Goal: Task Accomplishment & Management: Manage account settings

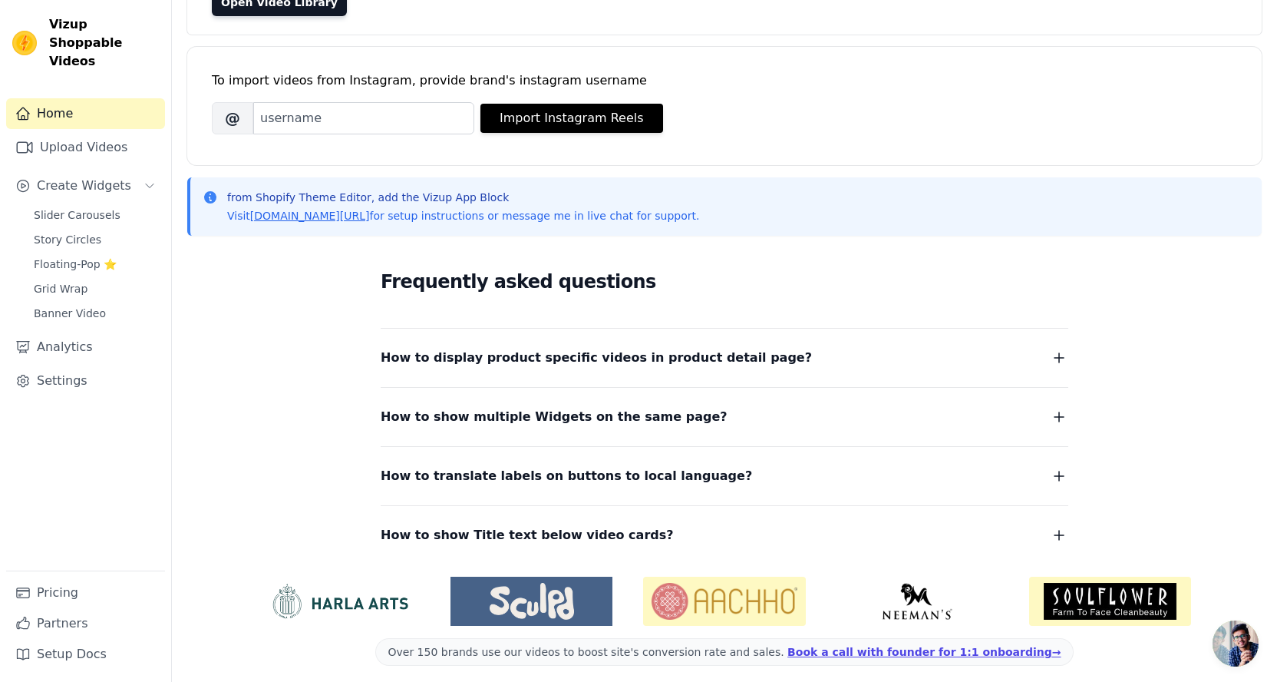
scroll to position [180, 0]
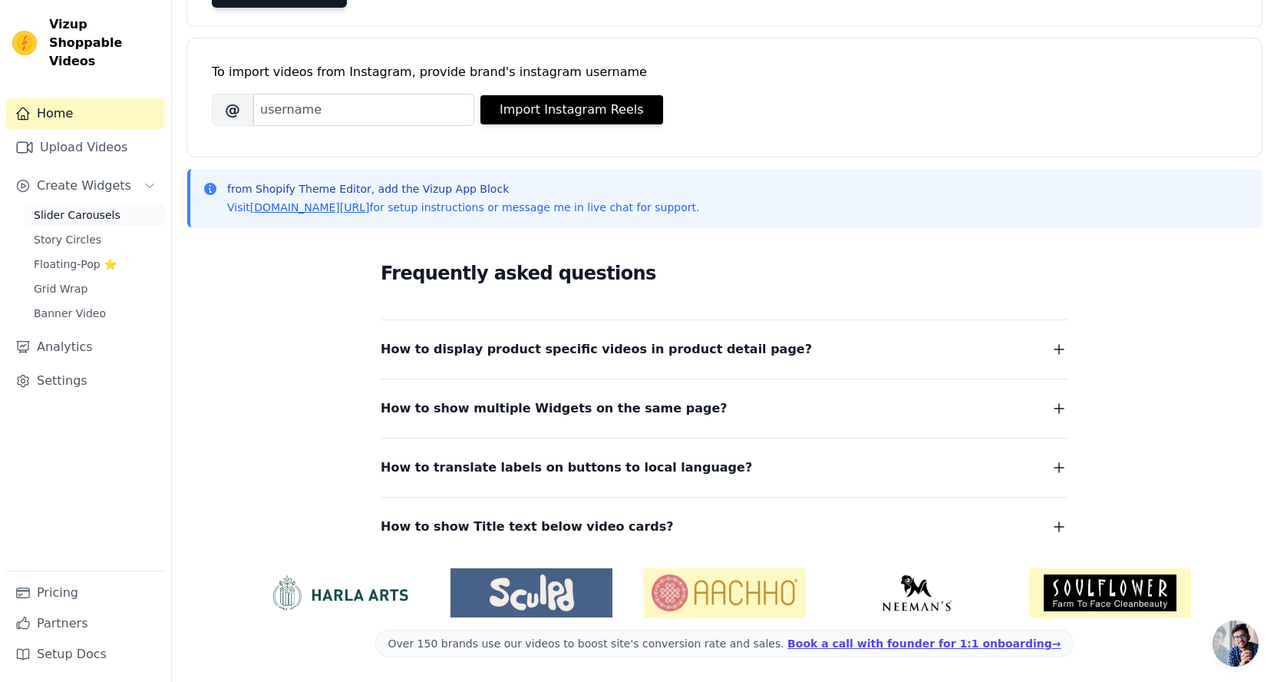
click at [74, 207] on span "Slider Carousels" at bounding box center [77, 214] width 87 height 15
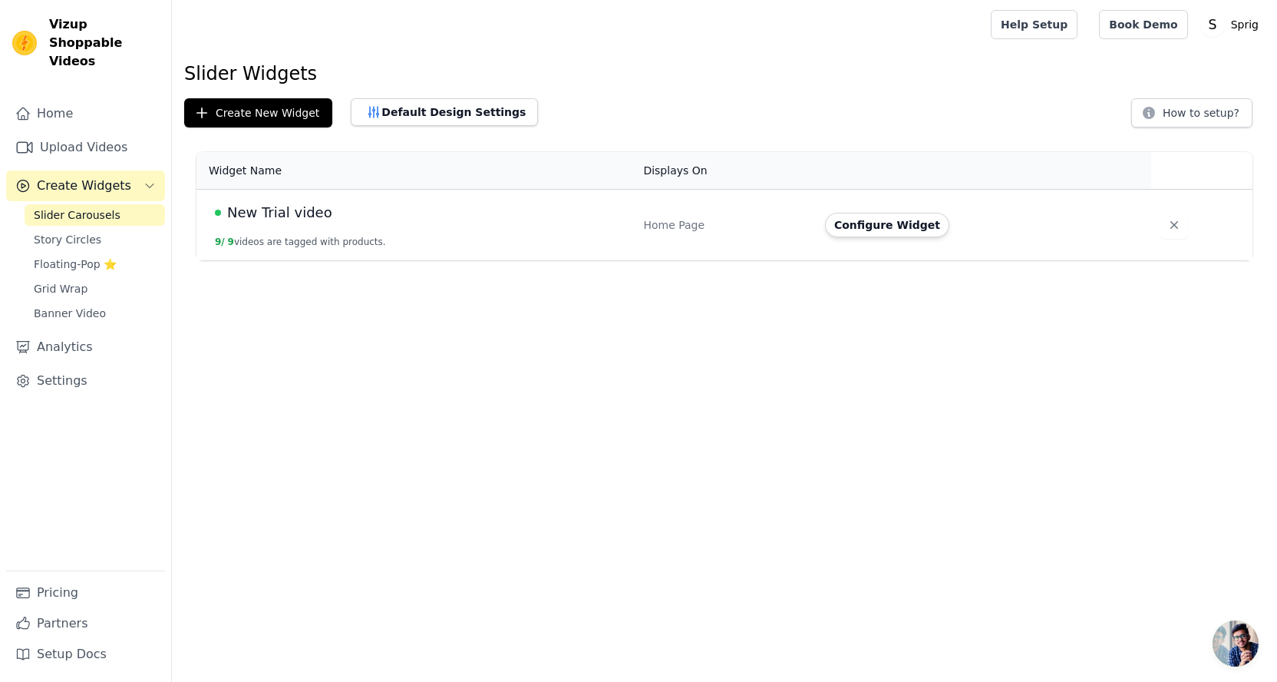
click at [256, 219] on span "New Trial video" at bounding box center [279, 212] width 105 height 21
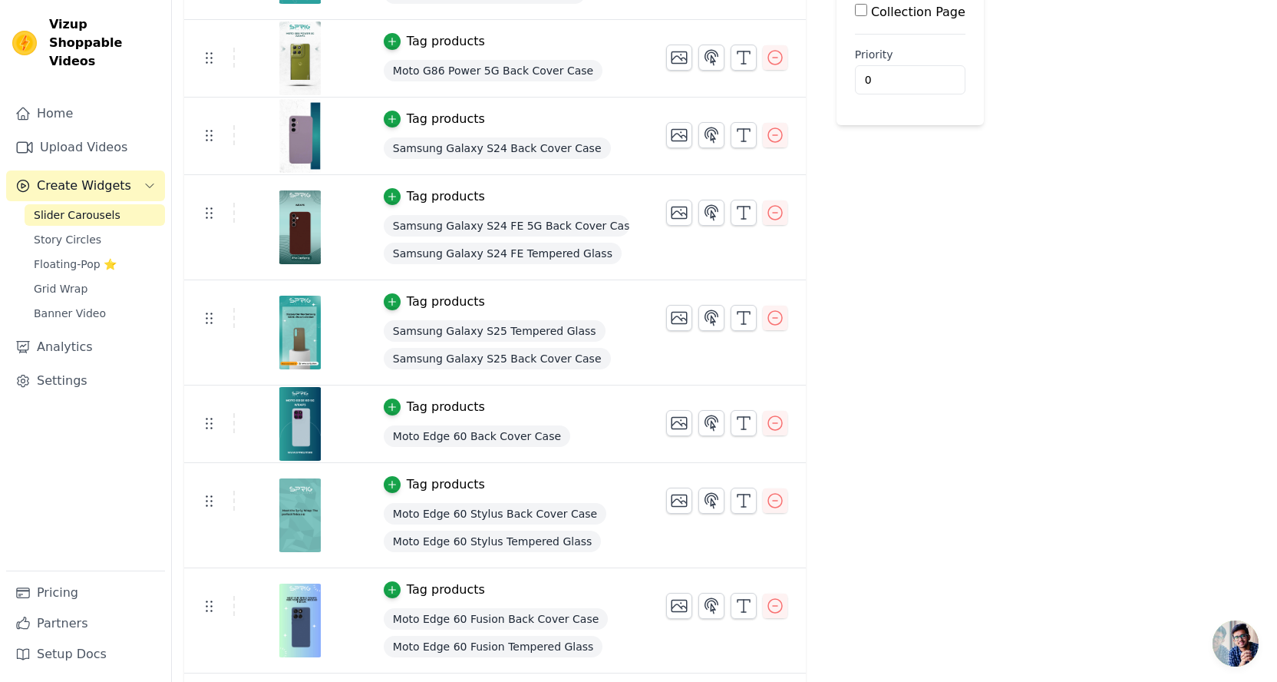
scroll to position [421, 0]
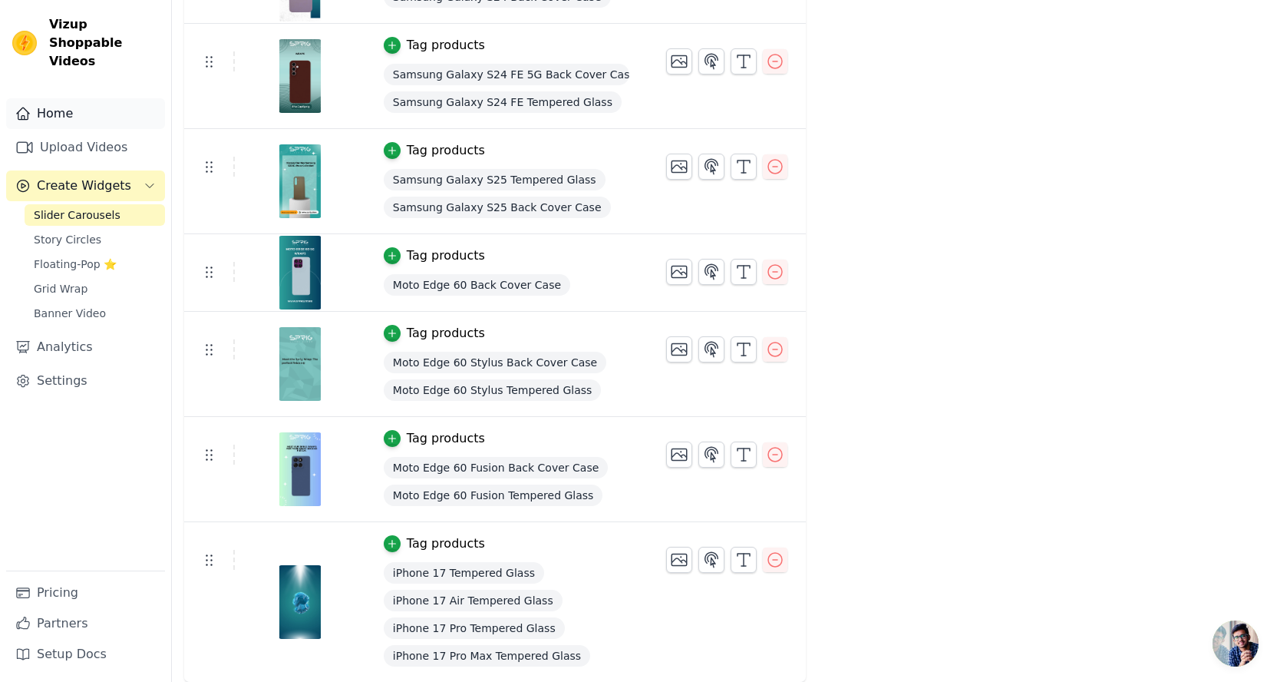
click at [90, 98] on link "Home" at bounding box center [85, 113] width 159 height 31
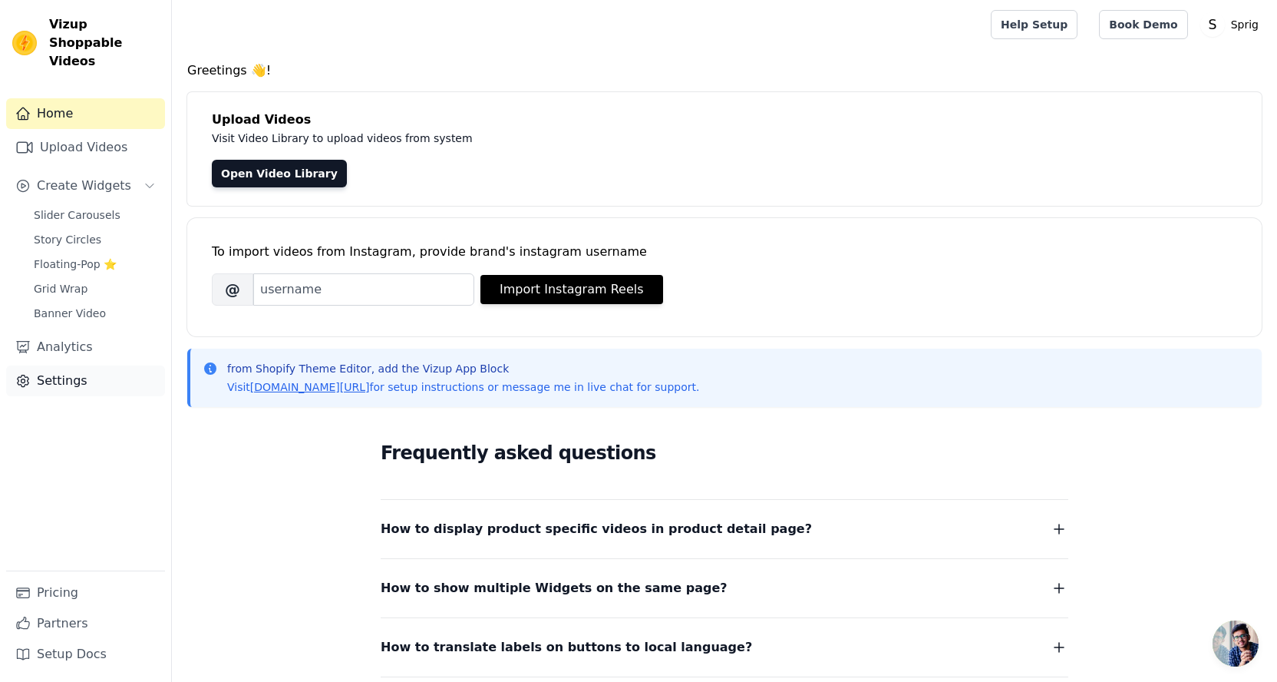
click at [62, 365] on link "Settings" at bounding box center [85, 380] width 159 height 31
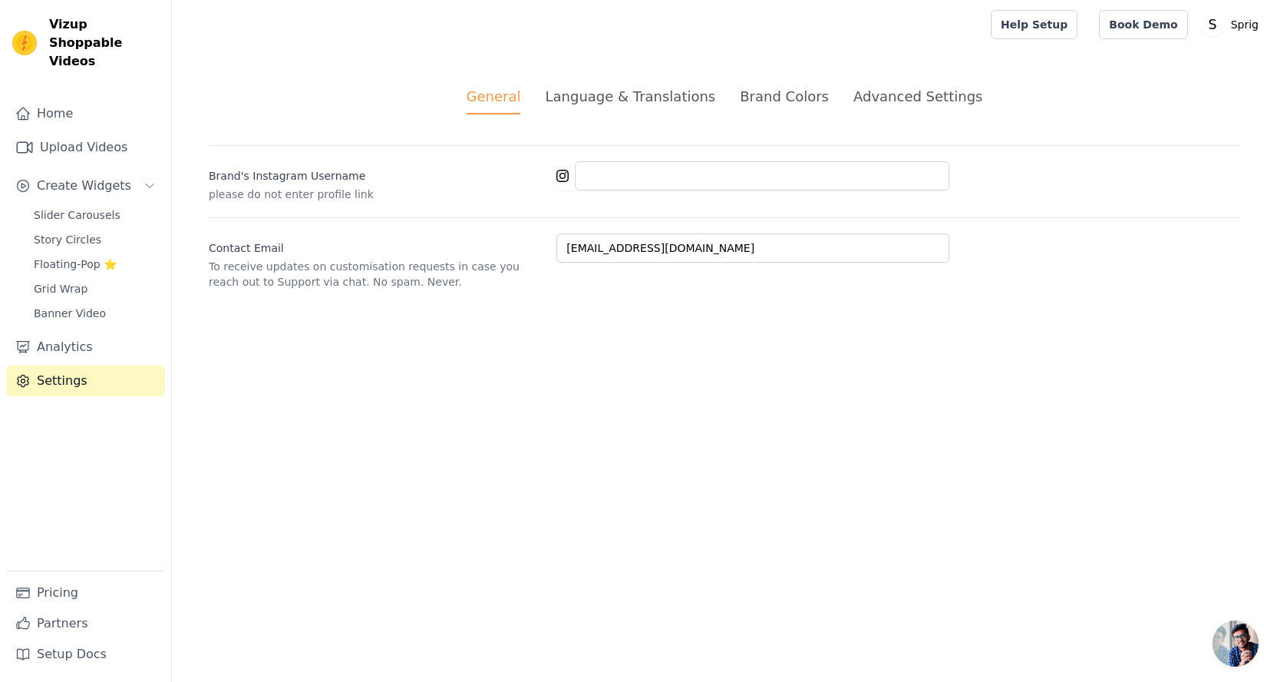
click at [874, 92] on div "Advanced Settings" at bounding box center [917, 96] width 129 height 21
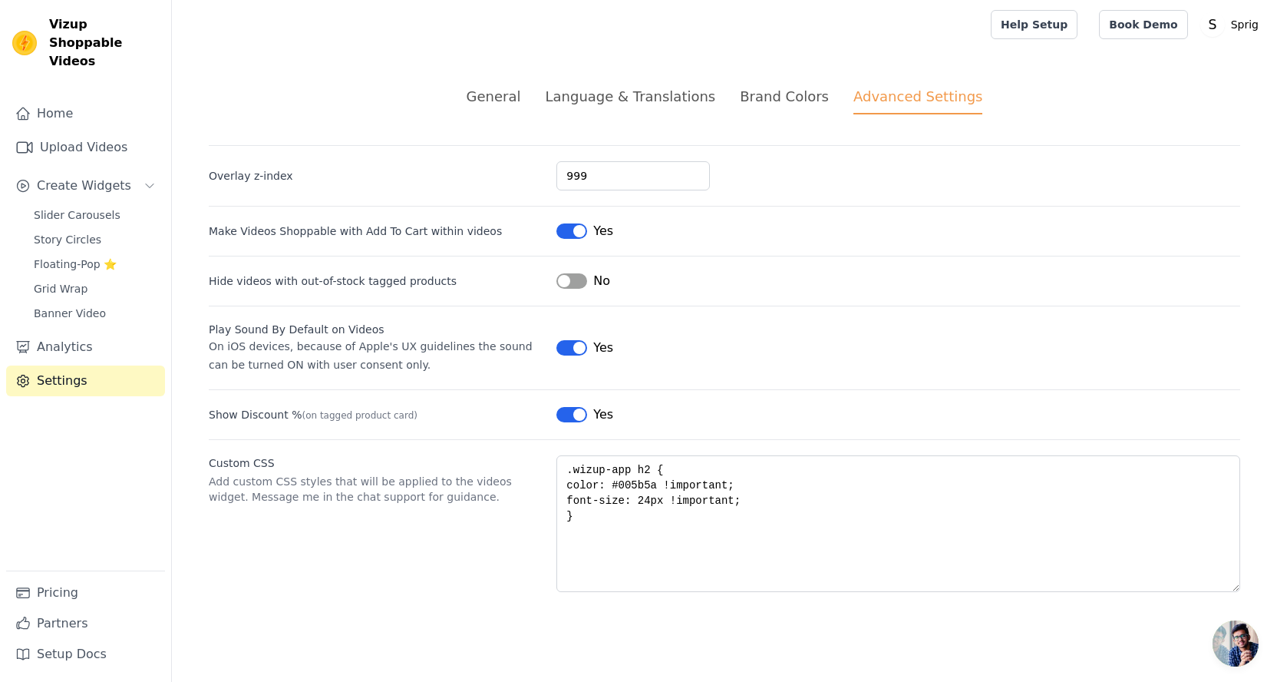
click at [748, 91] on div "Brand Colors" at bounding box center [784, 96] width 89 height 21
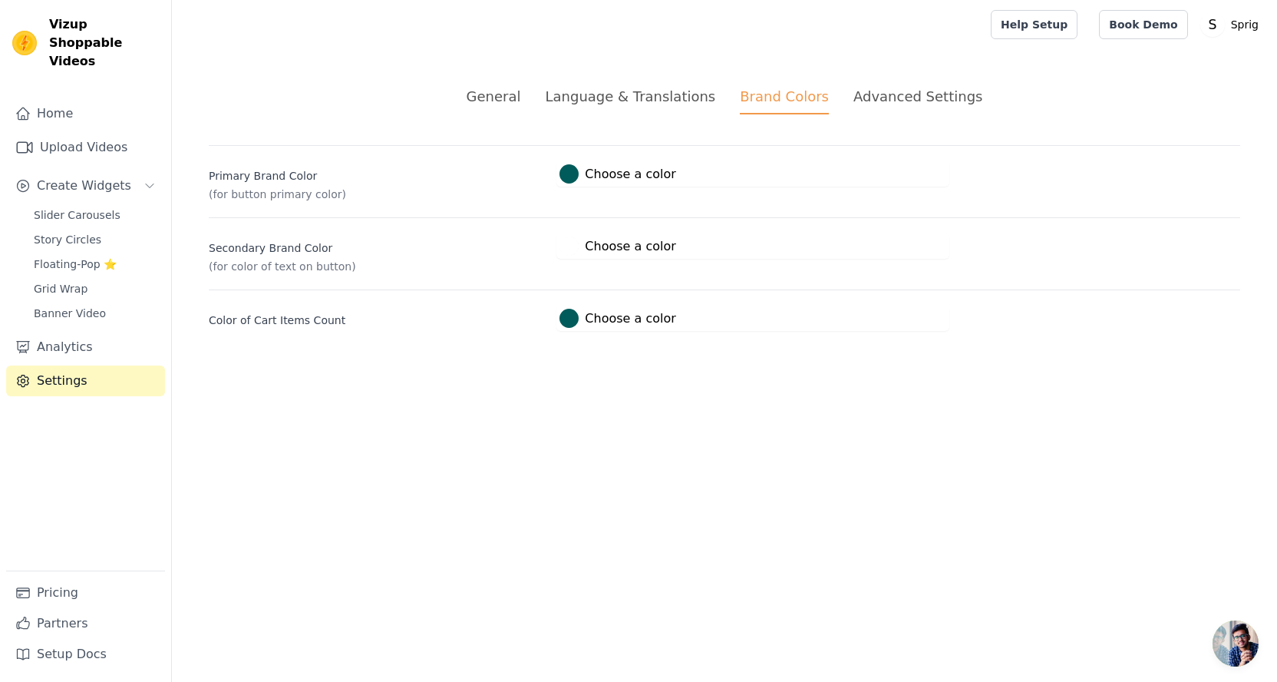
click at [663, 95] on div "Language & Translations" at bounding box center [630, 96] width 170 height 21
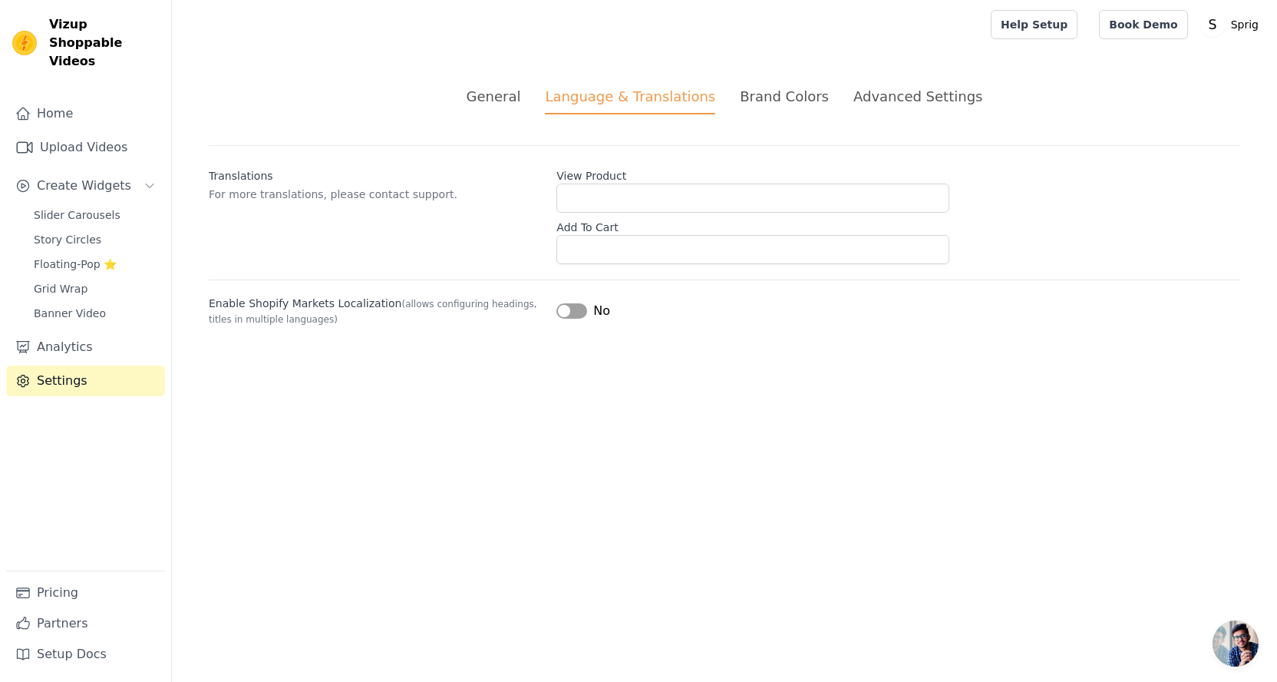
click at [513, 95] on div "General" at bounding box center [494, 96] width 54 height 21
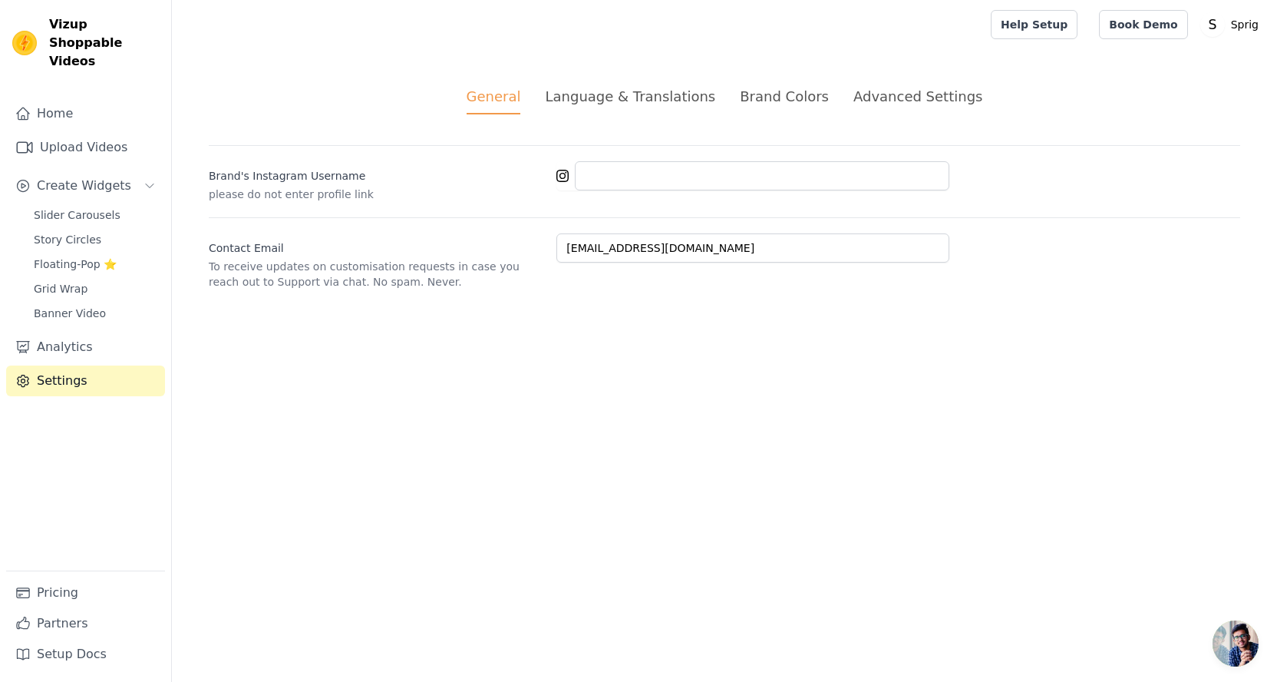
click at [81, 365] on link "Settings" at bounding box center [85, 380] width 159 height 31
click at [610, 105] on div "Language & Translations" at bounding box center [630, 96] width 170 height 21
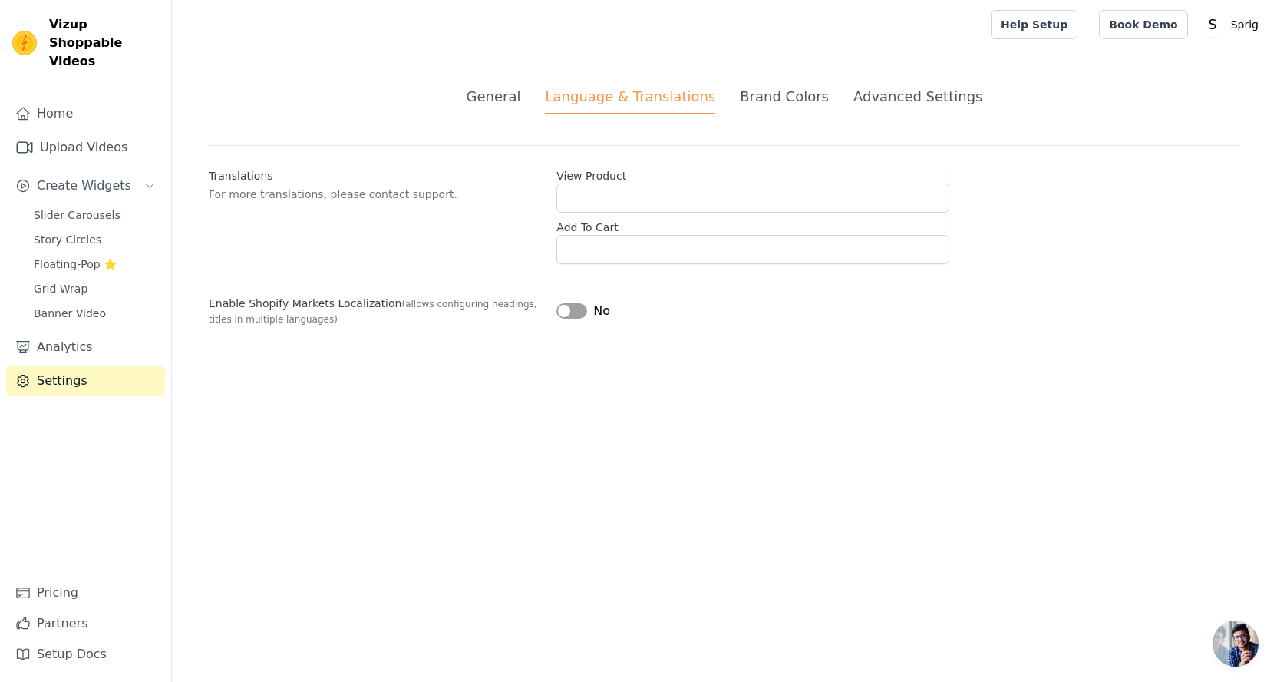
click at [804, 98] on div "Brand Colors" at bounding box center [784, 96] width 89 height 21
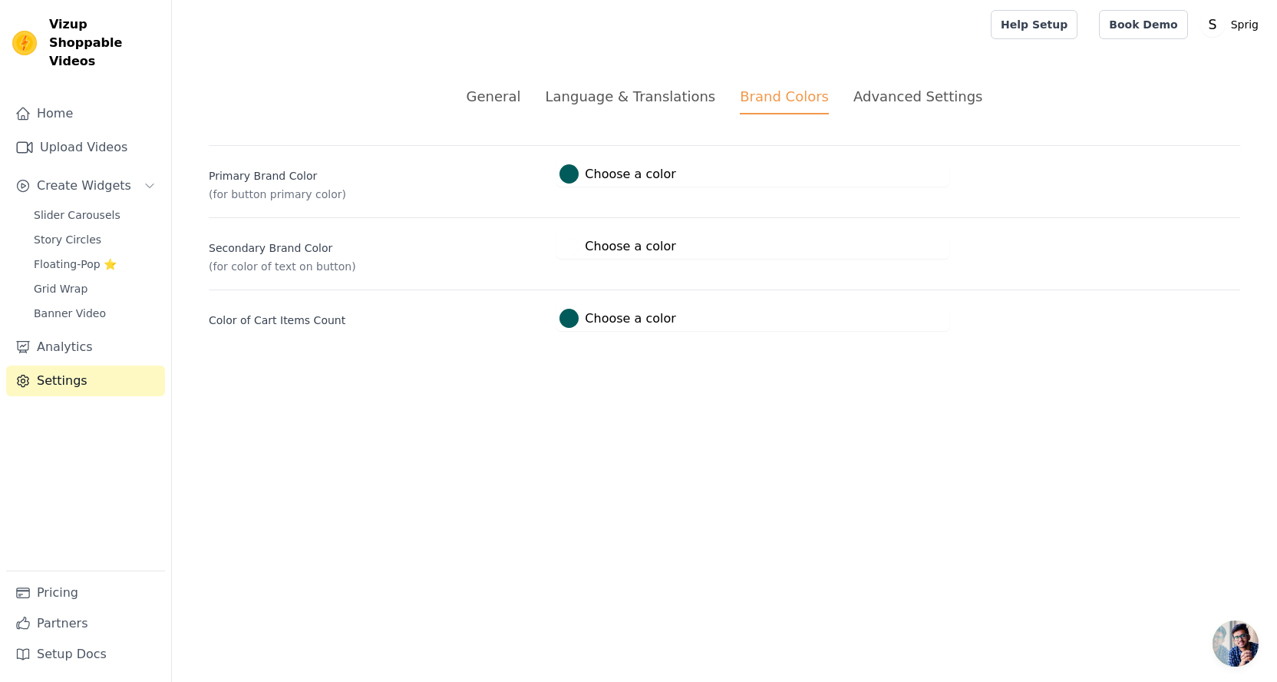
click at [873, 99] on div "Advanced Settings" at bounding box center [917, 96] width 129 height 21
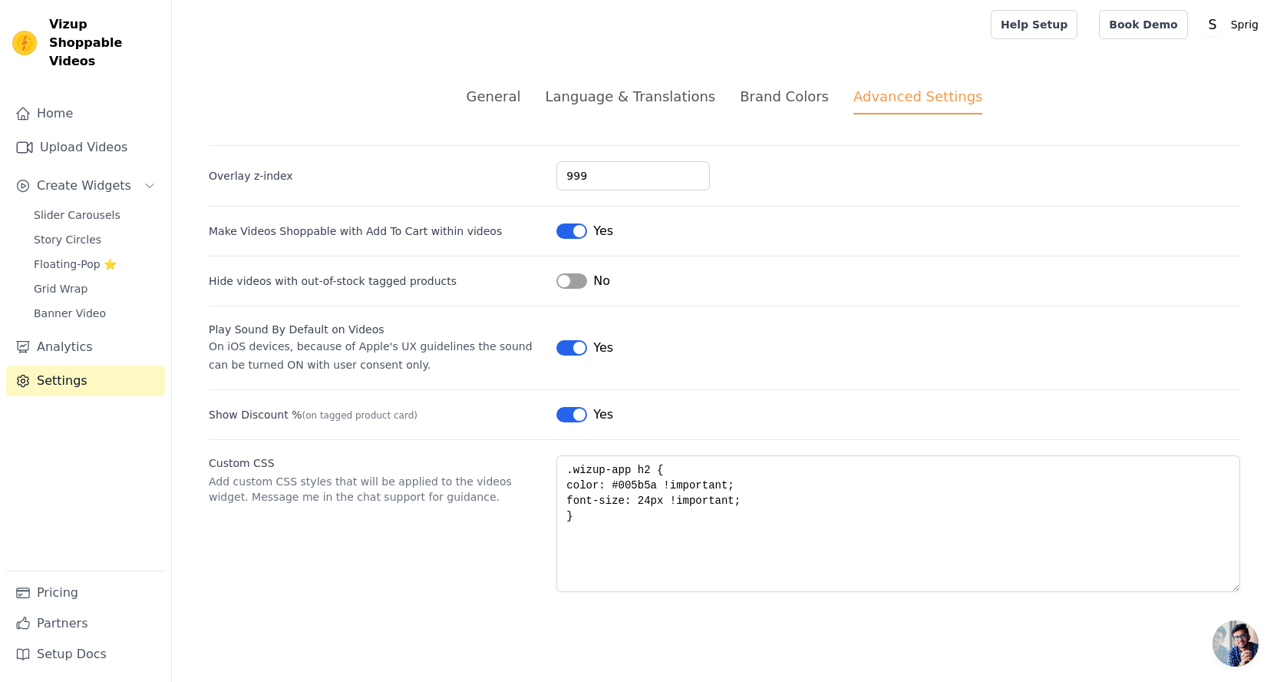
click at [521, 96] on div "General" at bounding box center [494, 96] width 54 height 21
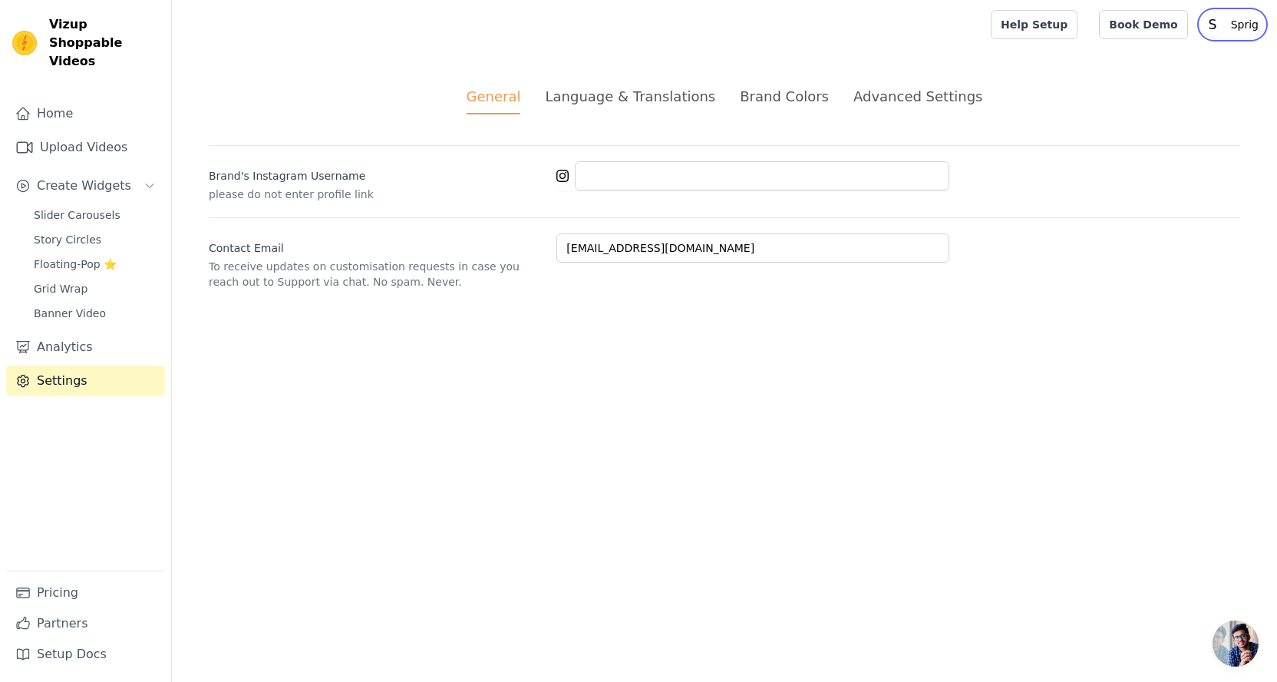
click at [1236, 26] on p "Sprig" at bounding box center [1245, 25] width 40 height 28
click at [1180, 69] on link "Settings" at bounding box center [1191, 64] width 147 height 28
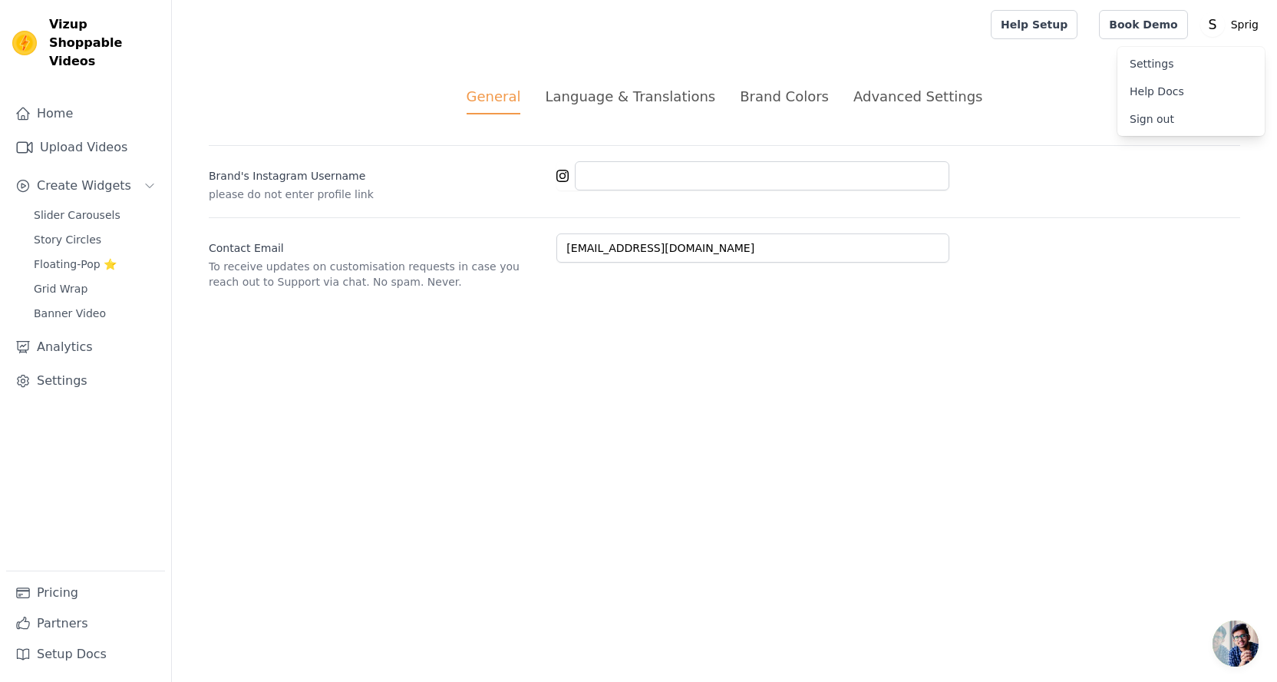
click at [612, 326] on html "Vizup Shoppable Videos Home Upload Videos Create Widgets Slider Carousels Story…" at bounding box center [638, 163] width 1277 height 326
